Goal: Use online tool/utility: Utilize a website feature to perform a specific function

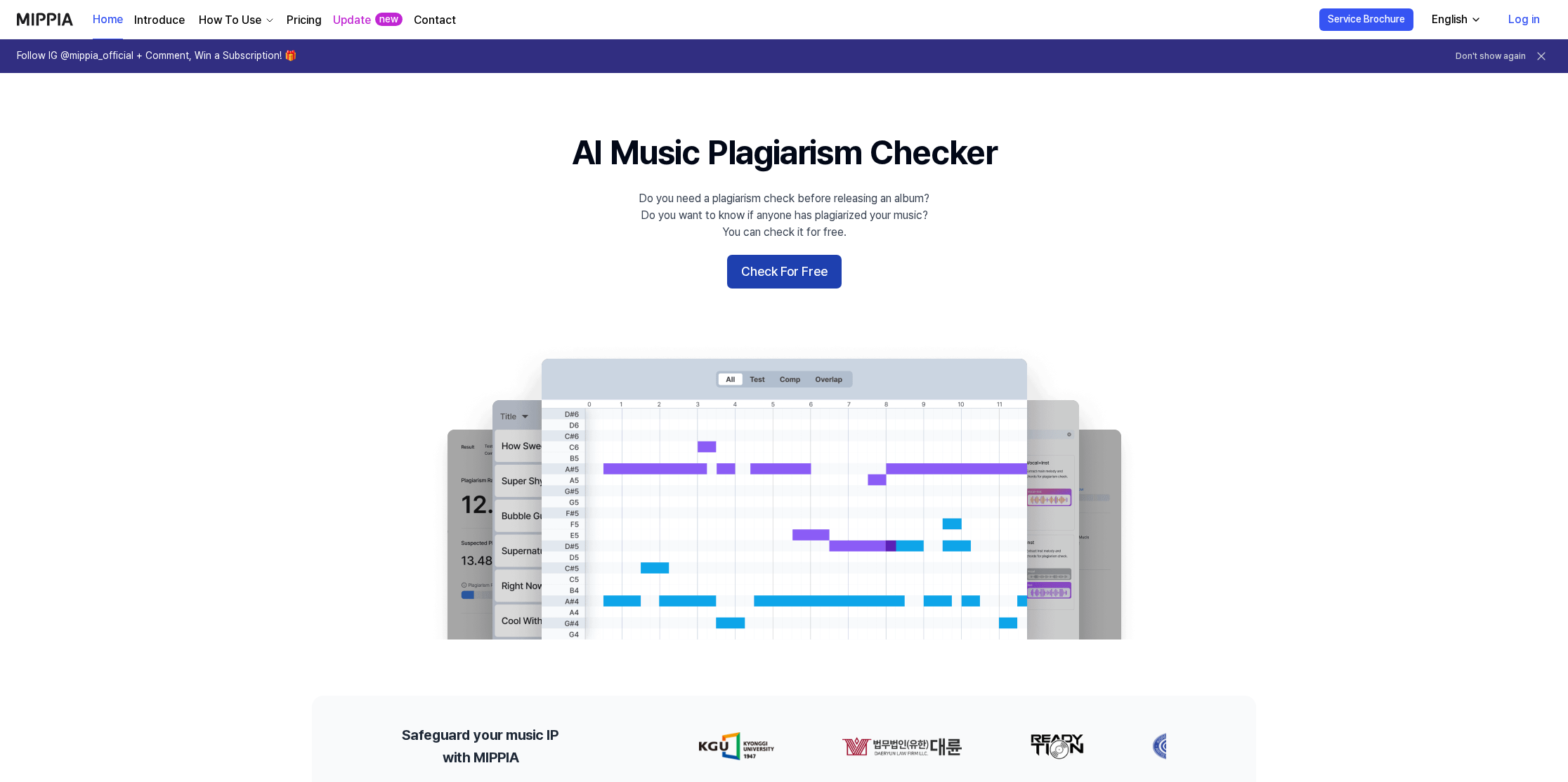
click at [789, 277] on button "Check For Free" at bounding box center [785, 271] width 115 height 33
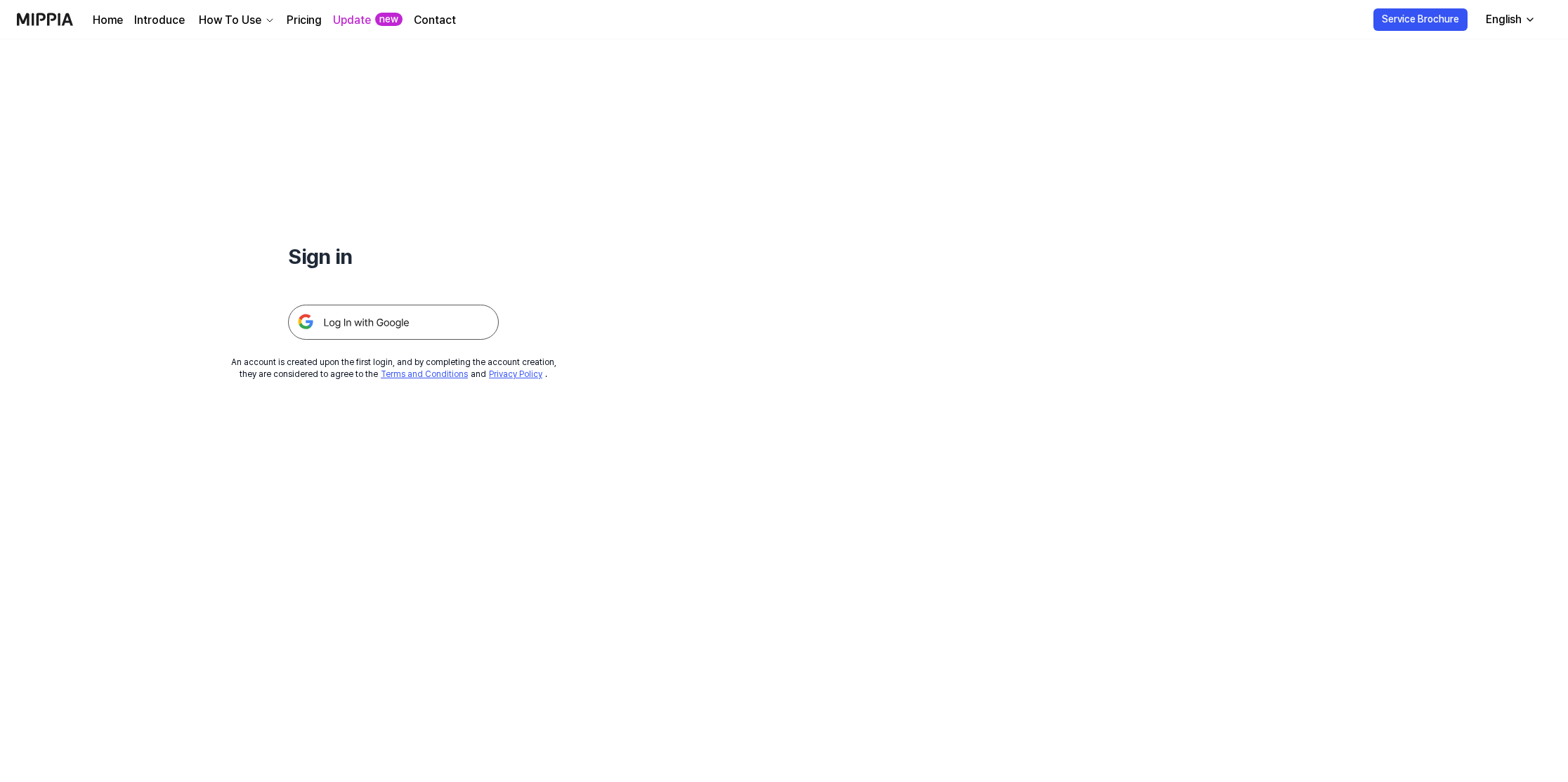
click at [372, 323] on img at bounding box center [394, 322] width 211 height 35
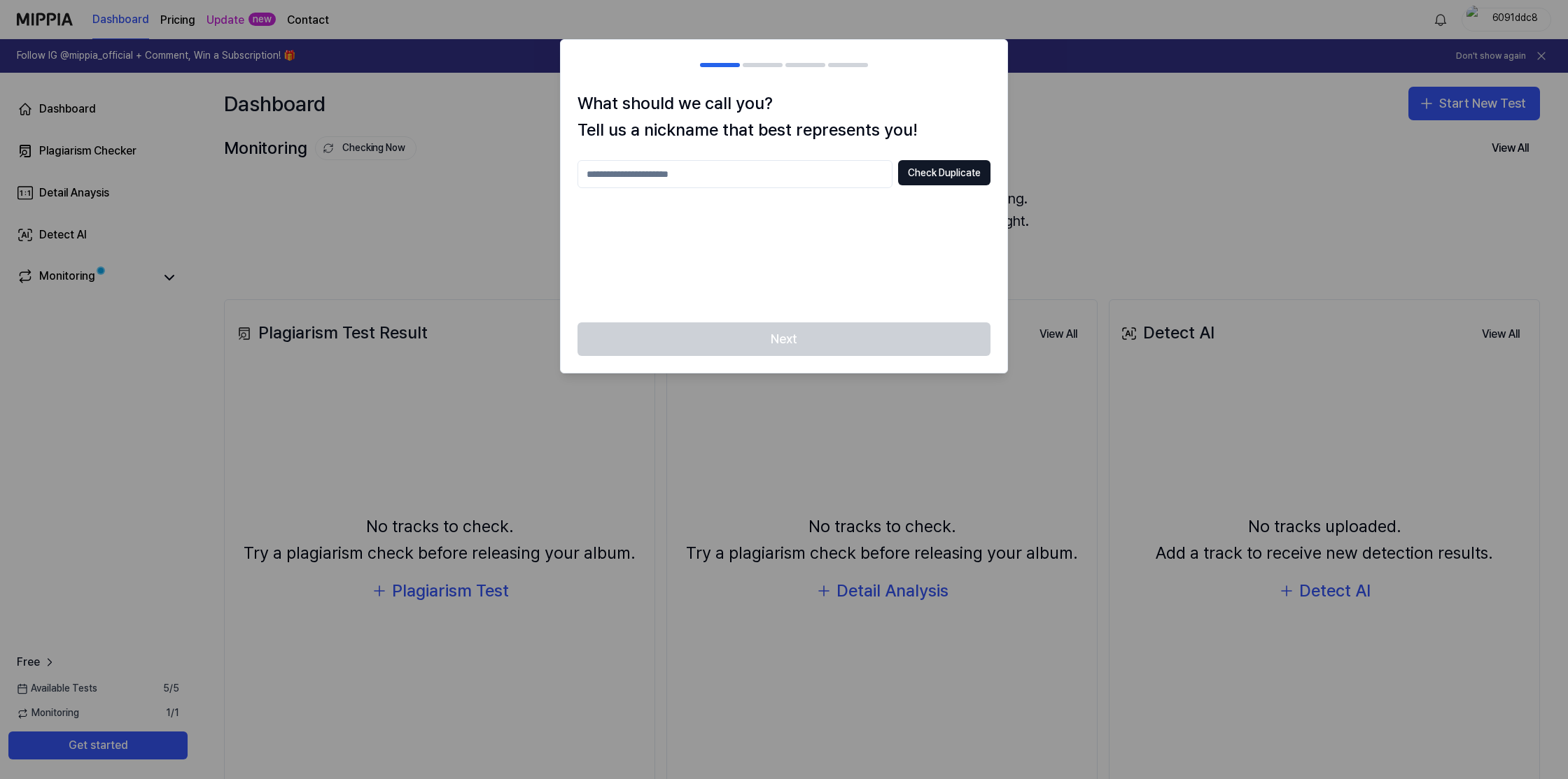
click at [738, 178] on input "text" at bounding box center [734, 174] width 315 height 28
type input "****"
click at [959, 175] on button "Check Duplicate" at bounding box center [944, 173] width 92 height 26
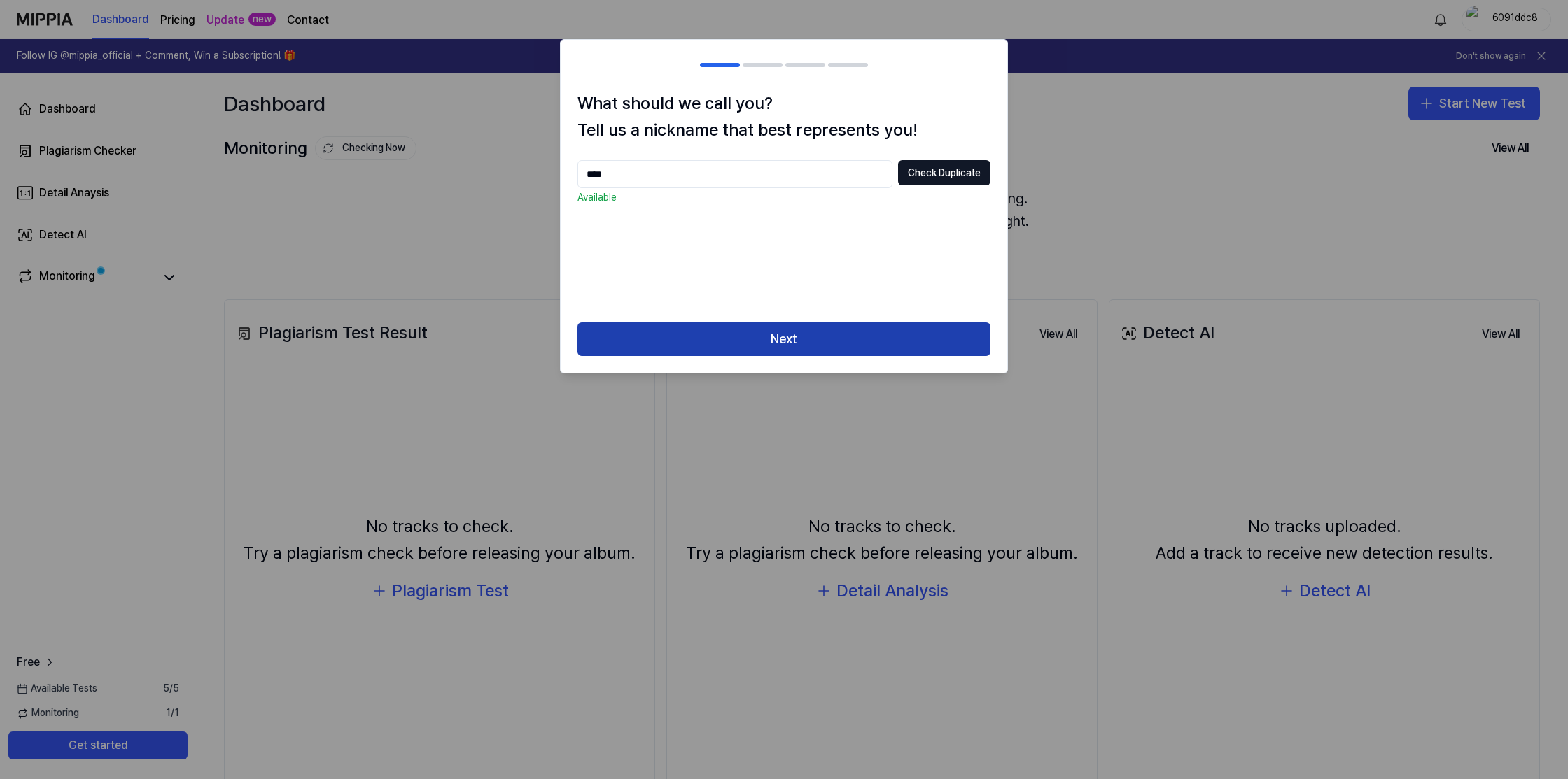
click at [831, 335] on button "Next" at bounding box center [784, 338] width 413 height 33
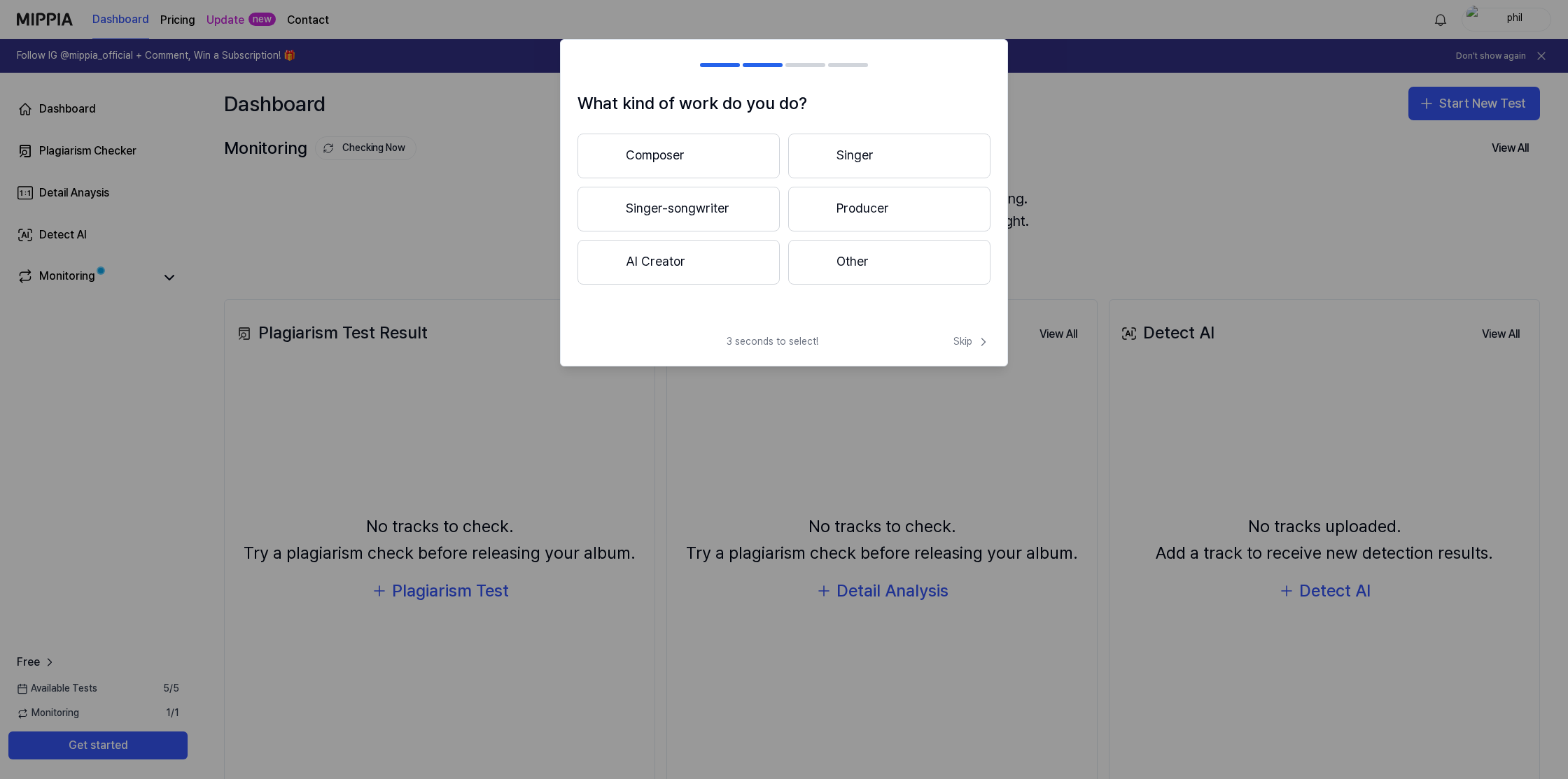
click at [859, 268] on button "Other" at bounding box center [888, 263] width 202 height 45
click at [738, 217] on button "Less than 3 years" at bounding box center [678, 210] width 202 height 46
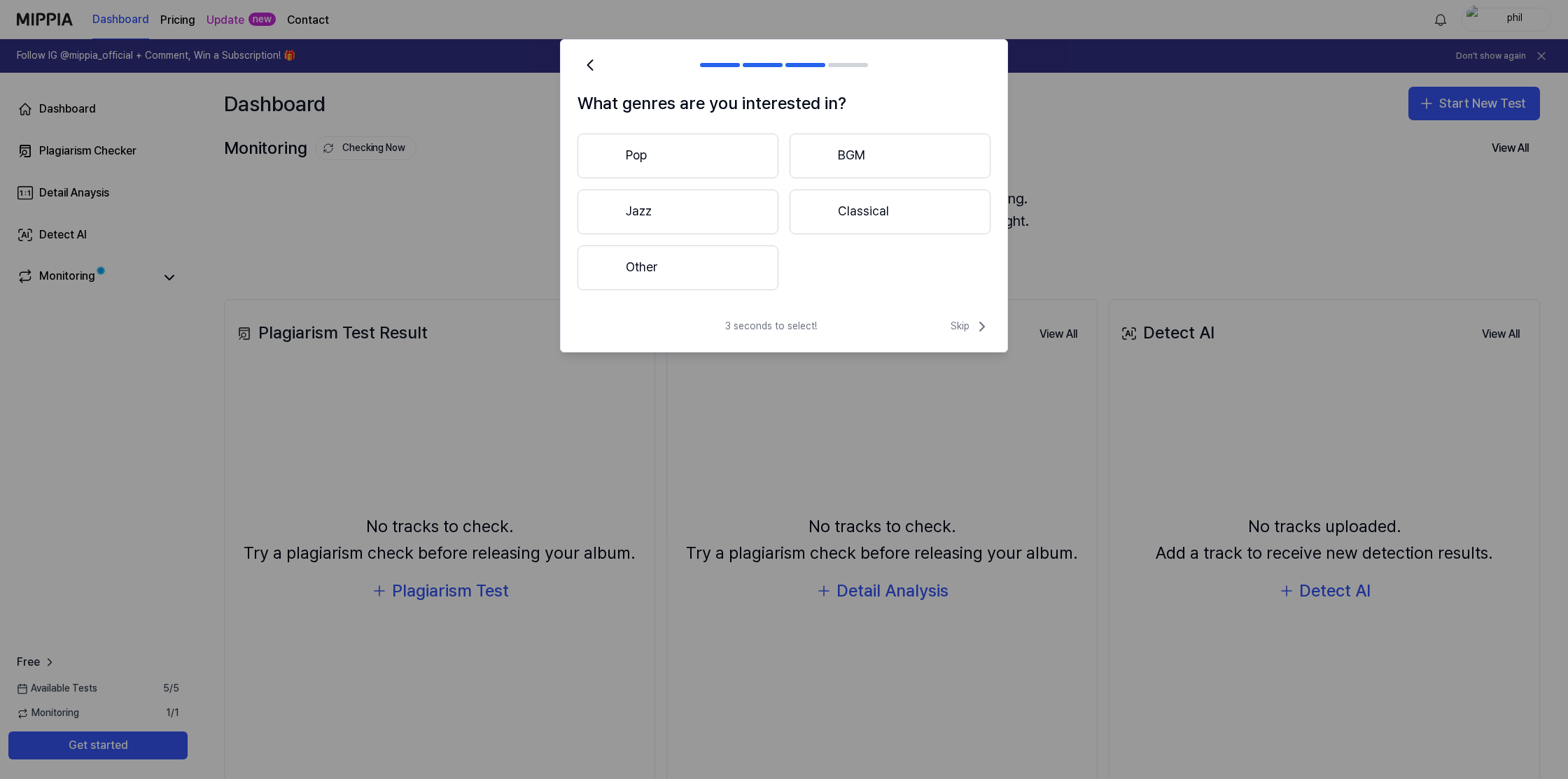
click at [714, 168] on button "Pop" at bounding box center [678, 156] width 201 height 45
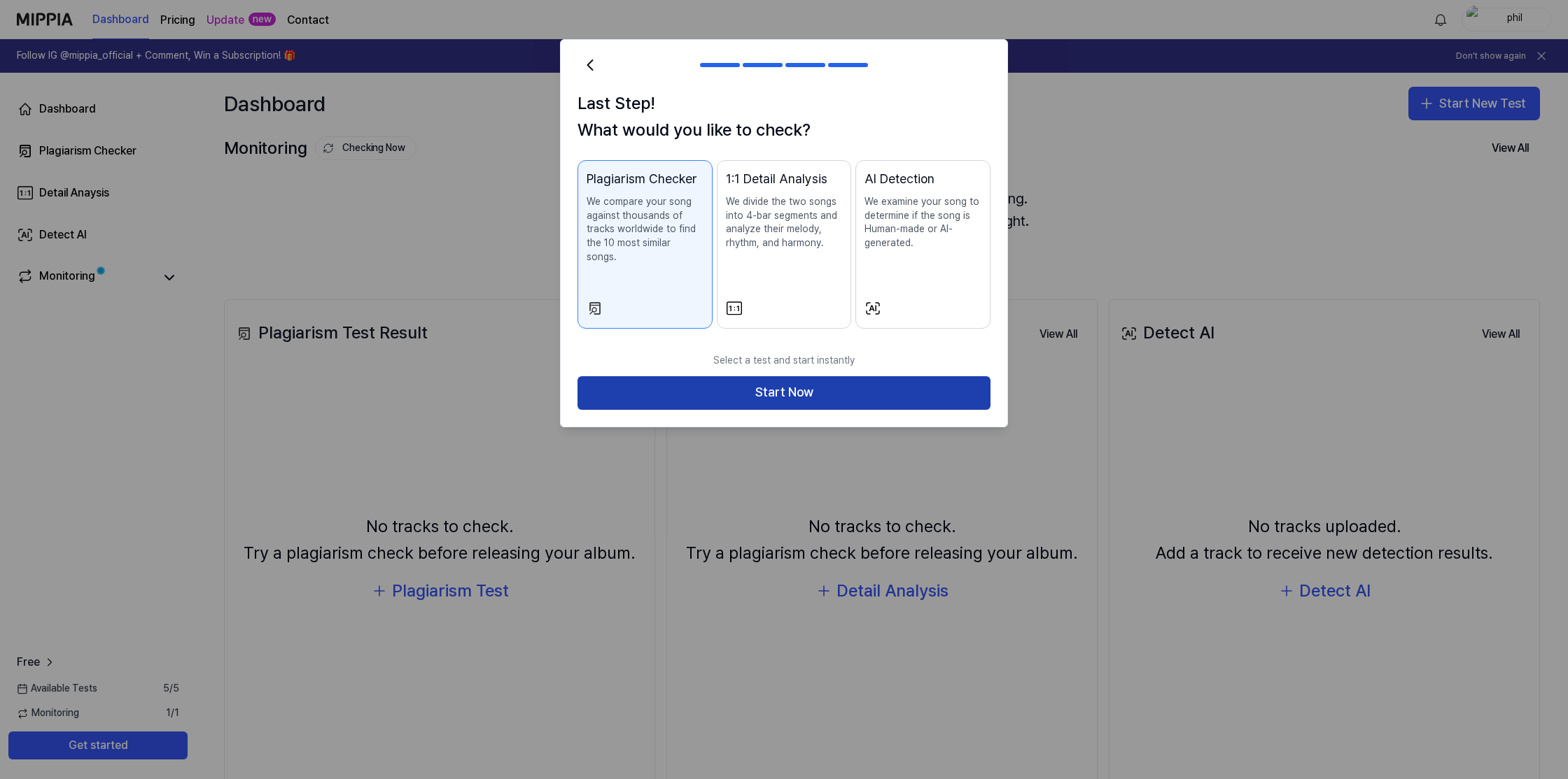
click at [804, 386] on button "Start Now" at bounding box center [784, 393] width 413 height 33
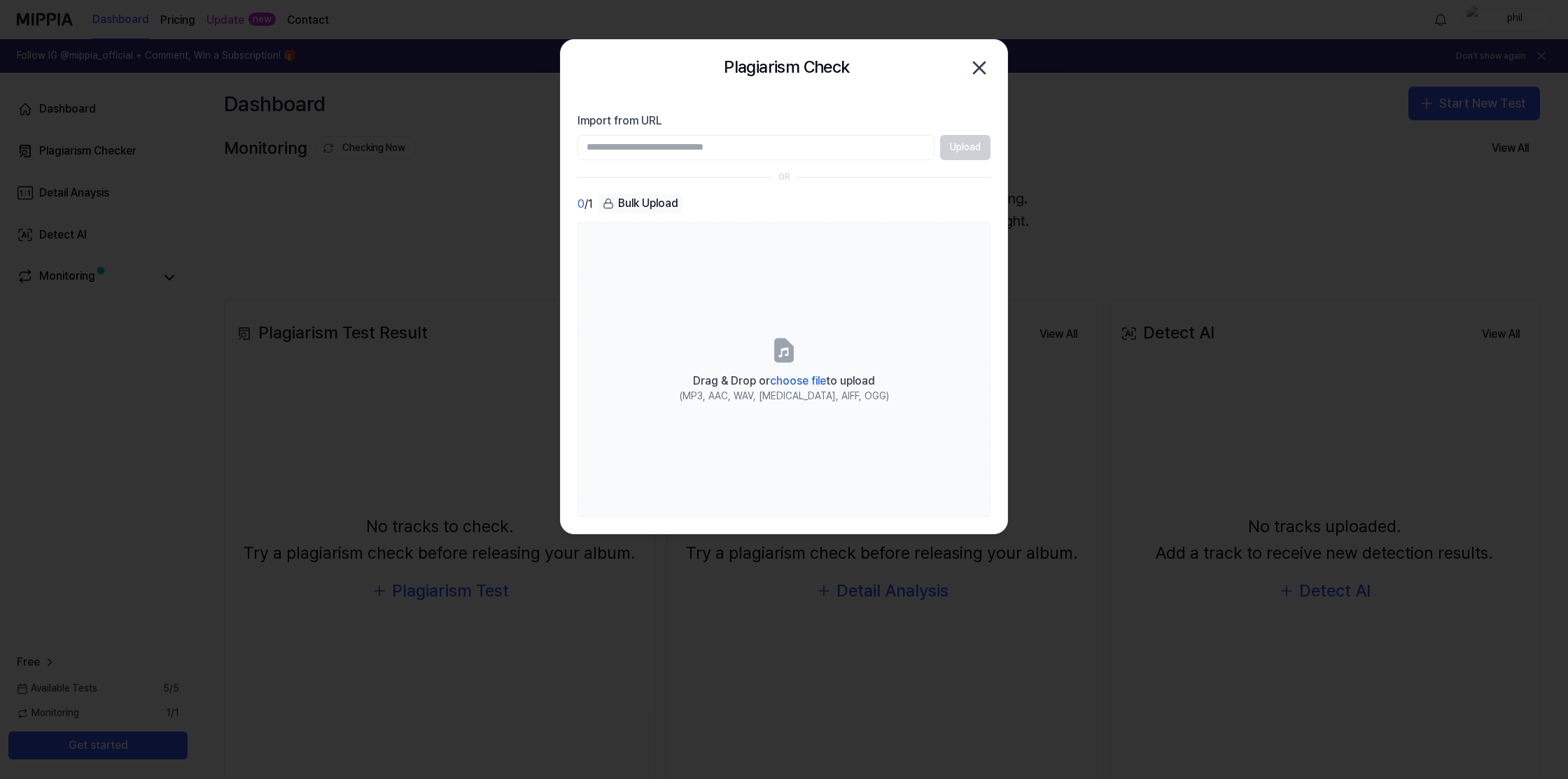
paste input "**********"
type input "**********"
click at [954, 150] on button "Upload" at bounding box center [964, 147] width 50 height 26
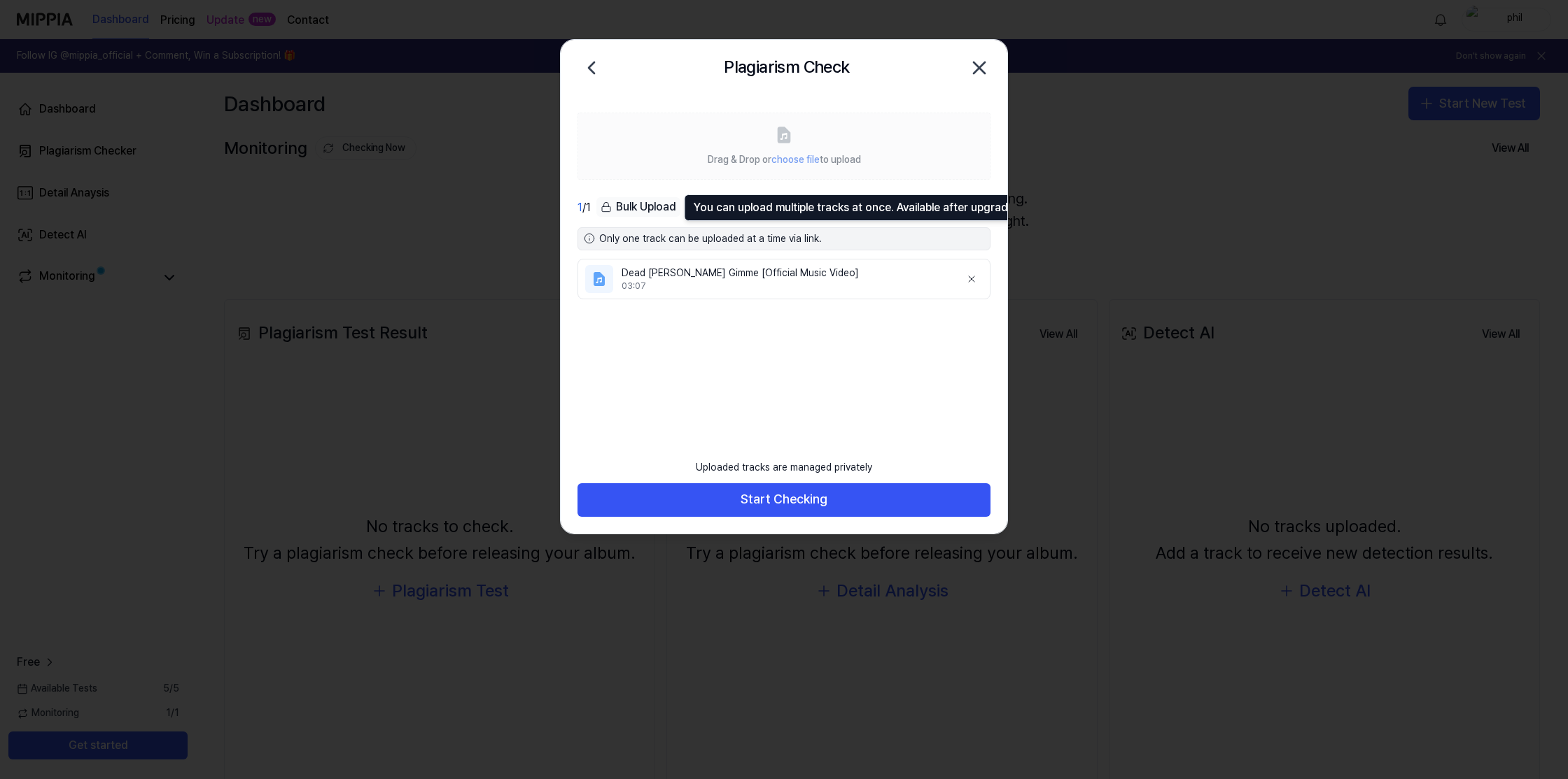
click at [635, 206] on div "Bulk Upload" at bounding box center [638, 206] width 84 height 20
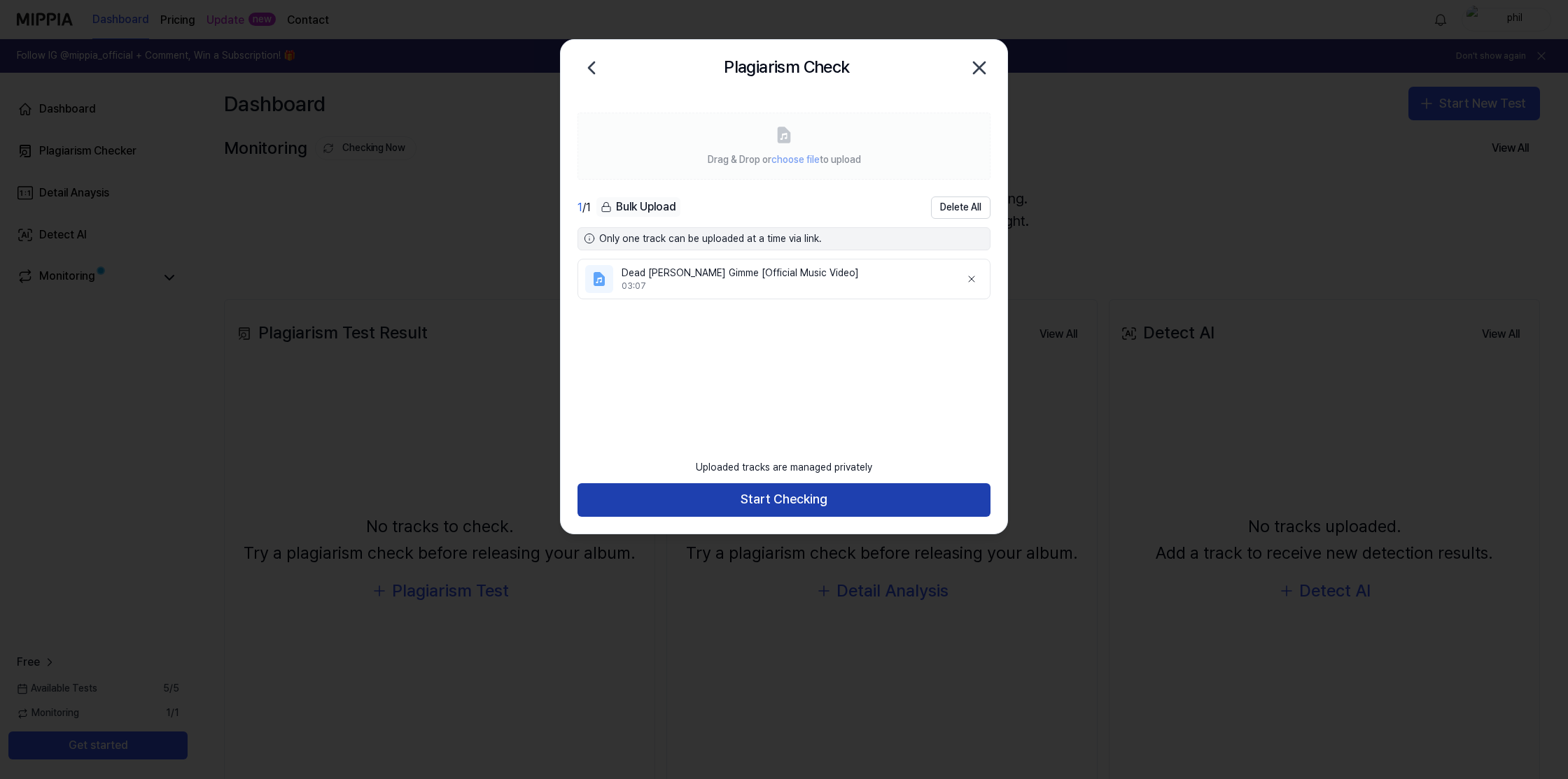
click at [768, 507] on button "Start Checking" at bounding box center [784, 499] width 413 height 33
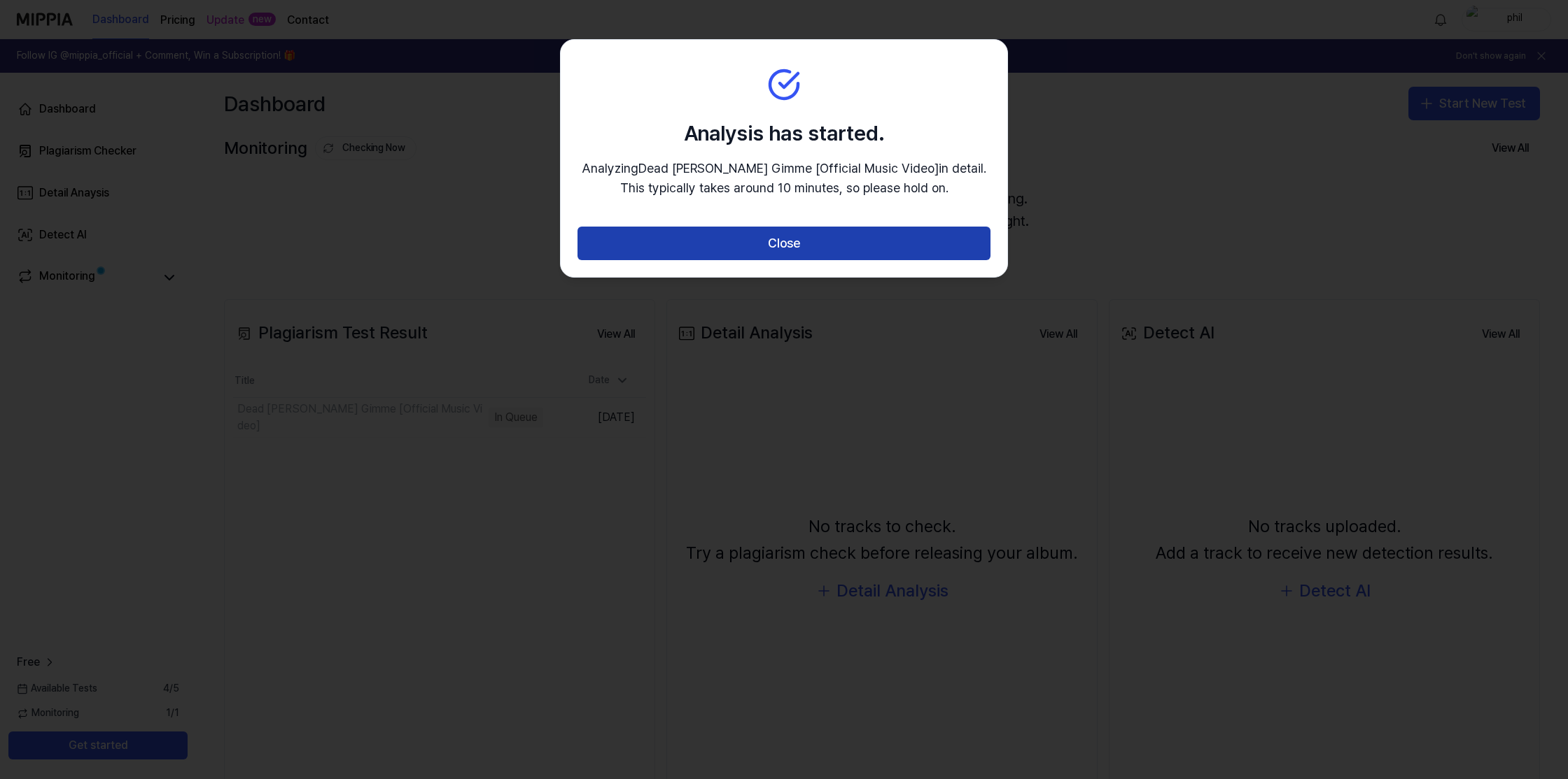
click at [791, 247] on button "Close" at bounding box center [784, 243] width 413 height 33
